Goal: Check status: Check status

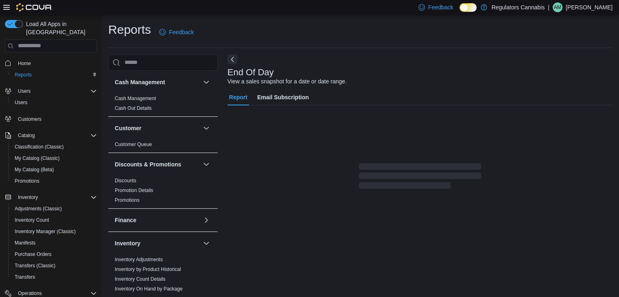
scroll to position [3, 0]
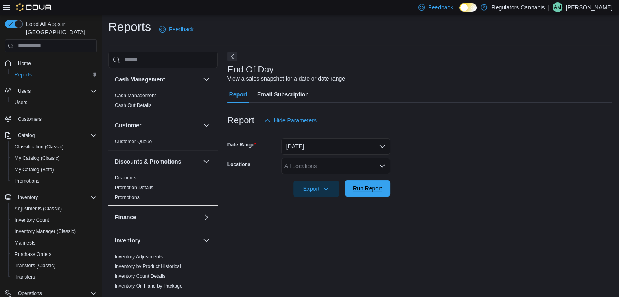
click at [388, 190] on button "Run Report" at bounding box center [368, 188] width 46 height 16
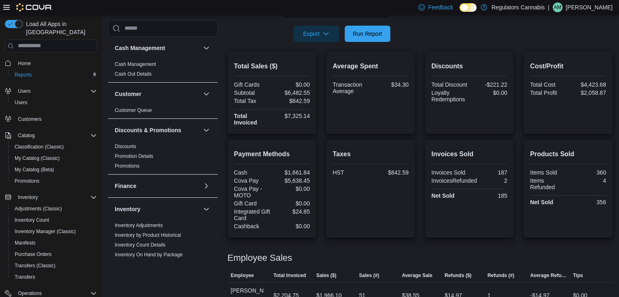
scroll to position [236, 0]
